Goal: Transaction & Acquisition: Purchase product/service

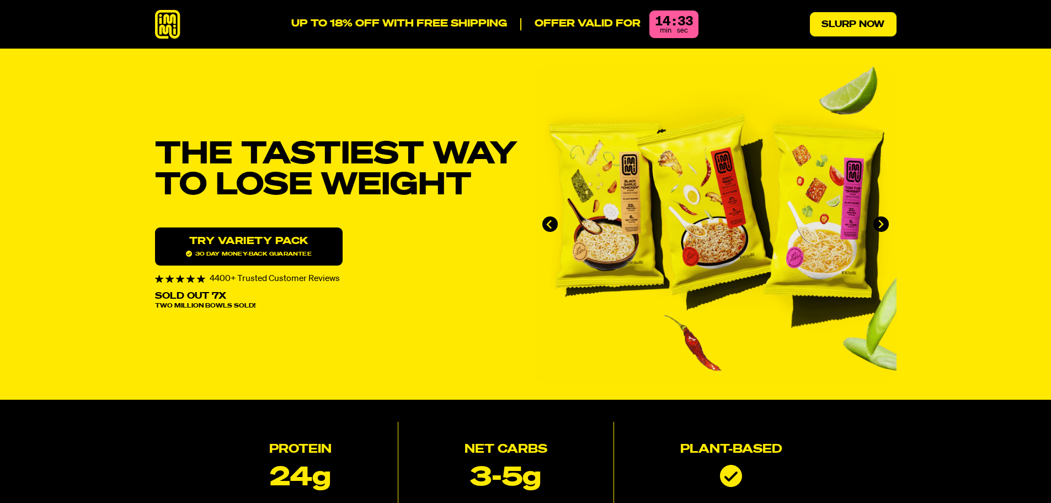
click at [830, 23] on link "Slurp Now" at bounding box center [853, 24] width 87 height 24
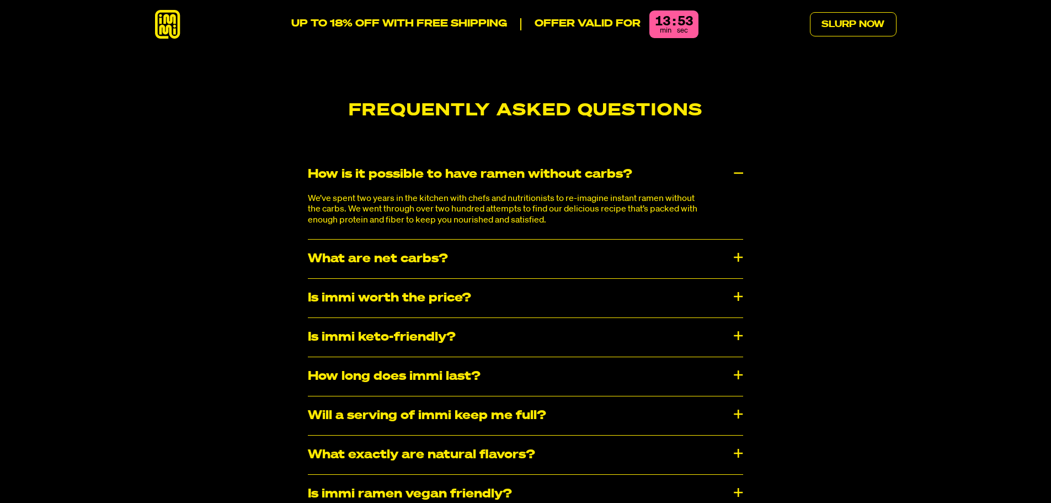
scroll to position [5788, 0]
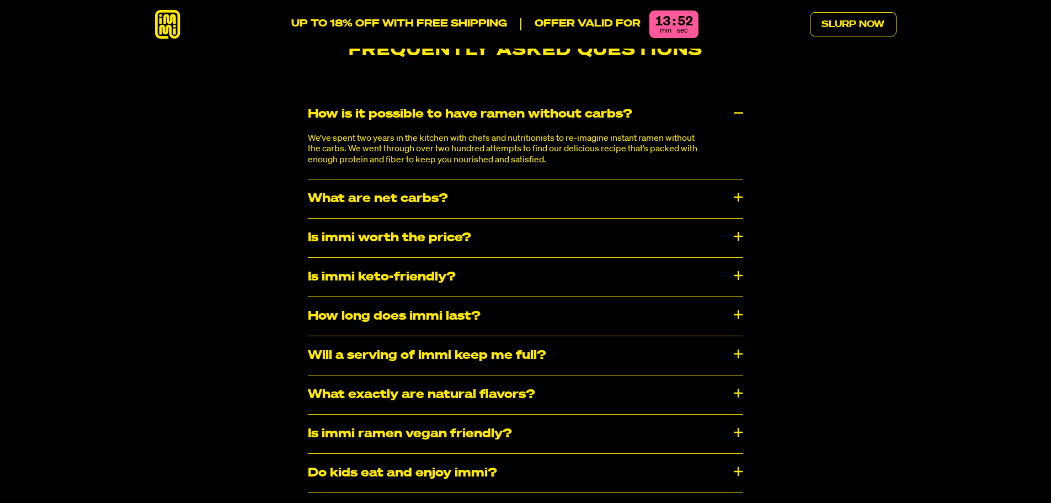
click at [739, 179] on div "What are net carbs?" at bounding box center [525, 198] width 435 height 39
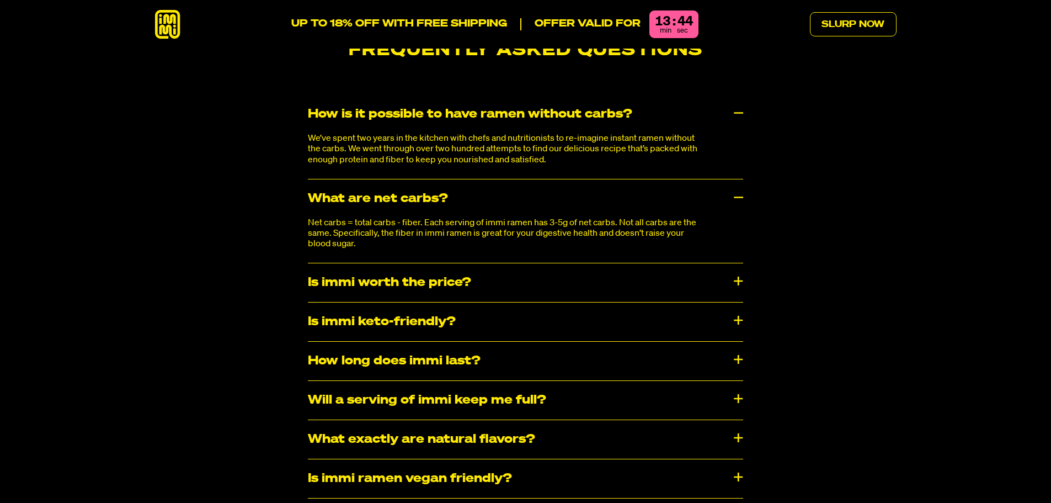
click at [375, 263] on div "Is immi worth the price?" at bounding box center [525, 282] width 435 height 39
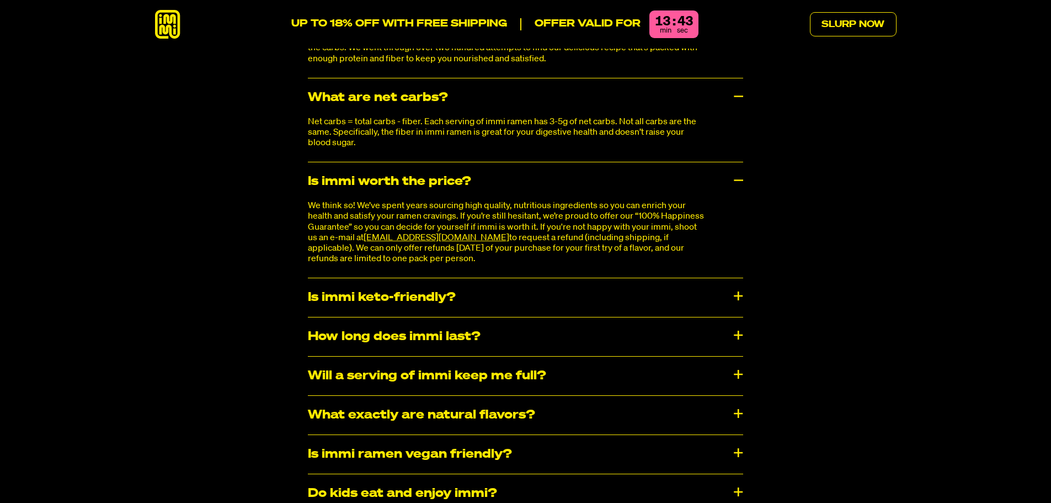
scroll to position [5899, 0]
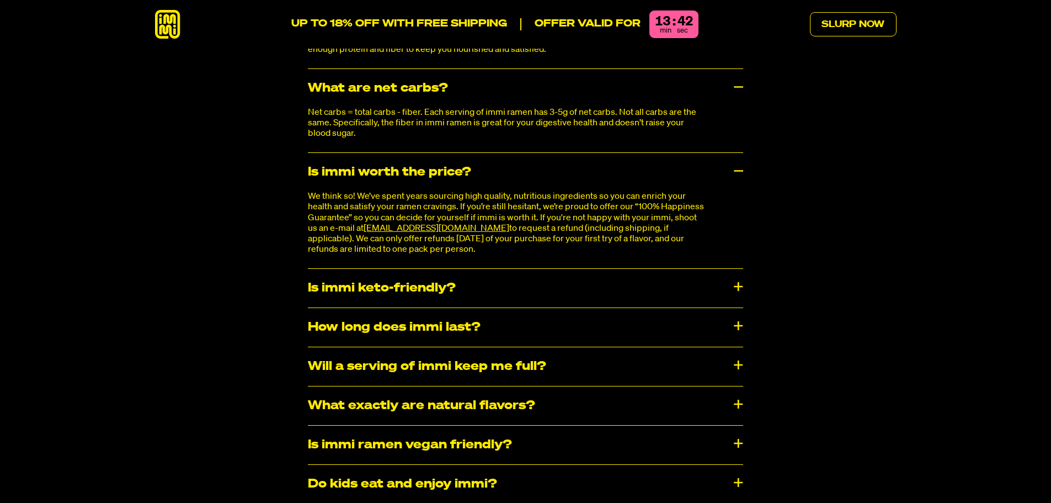
click at [398, 269] on div "Is immi keto-friendly?" at bounding box center [525, 288] width 435 height 39
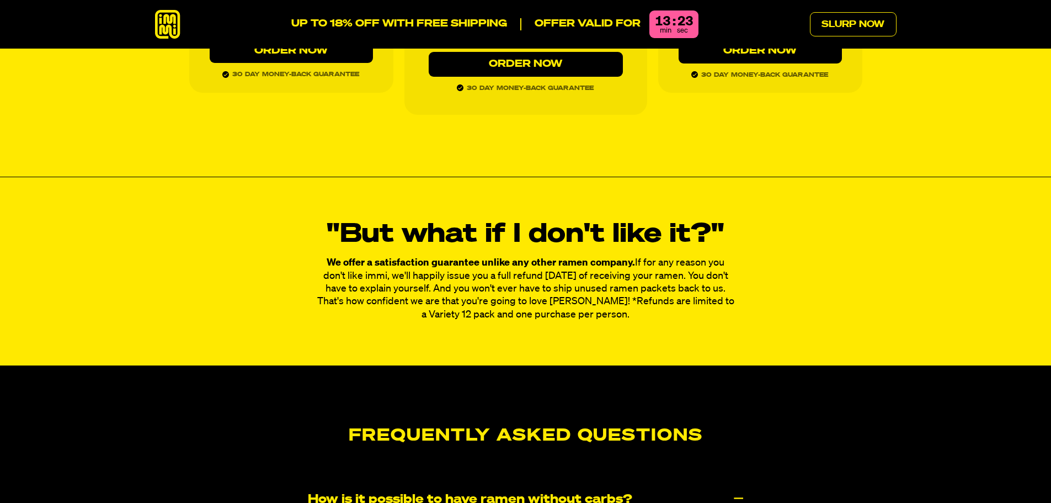
scroll to position [5402, 0]
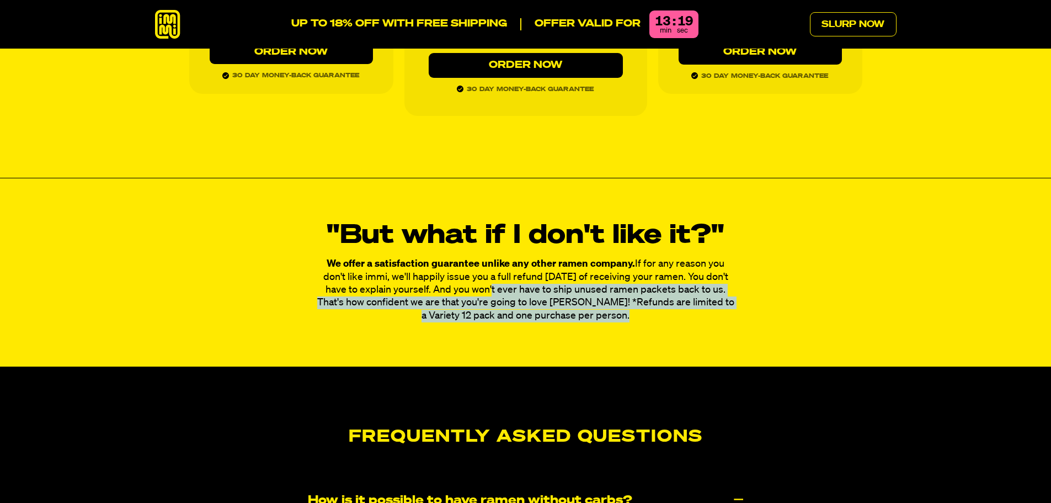
drag, startPoint x: 450, startPoint y: 250, endPoint x: 658, endPoint y: 289, distance: 211.5
click at [658, 289] on div ""But what if I don't like it?" We offer a satisfaction guarantee unlike any oth…" at bounding box center [525, 272] width 1051 height 188
click at [444, 280] on p "We offer a satisfaction guarantee unlike any other ramen company. If for any re…" at bounding box center [525, 290] width 419 height 65
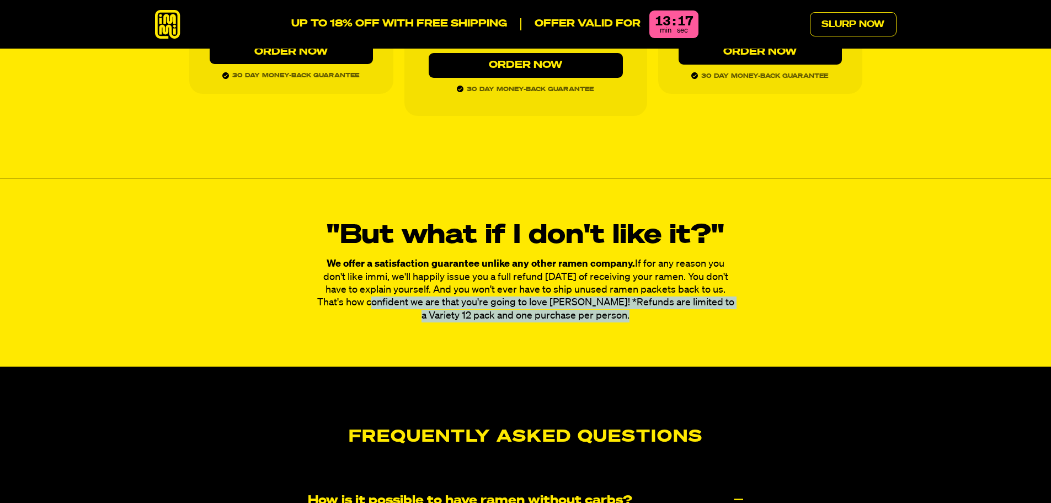
drag, startPoint x: 487, startPoint y: 274, endPoint x: 658, endPoint y: 301, distance: 173.1
click at [658, 301] on div ""But what if I don't like it?" We offer a satisfaction guarantee unlike any oth…" at bounding box center [525, 272] width 1051 height 188
click at [639, 301] on div ""But what if I don't like it?" We offer a satisfaction guarantee unlike any oth…" at bounding box center [525, 272] width 1051 height 188
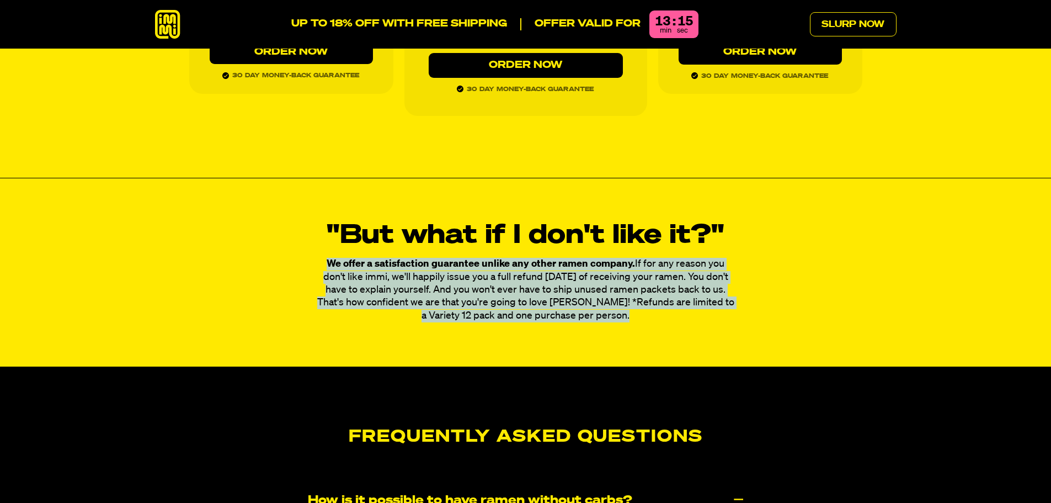
drag, startPoint x: 647, startPoint y: 296, endPoint x: 315, endPoint y: 232, distance: 337.6
click at [315, 232] on div ""But what if I don't like it?" We offer a satisfaction guarantee unlike any oth…" at bounding box center [525, 272] width 1051 height 188
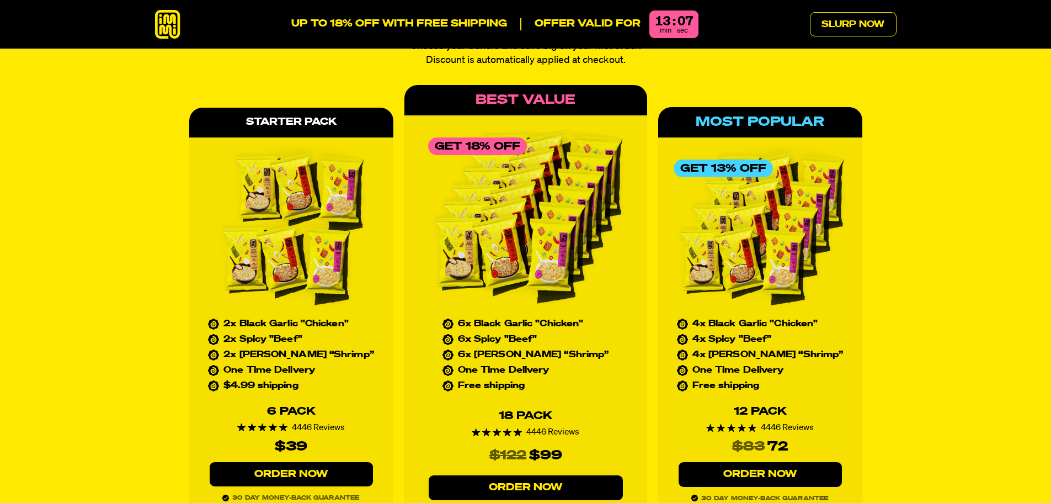
scroll to position [4961, 0]
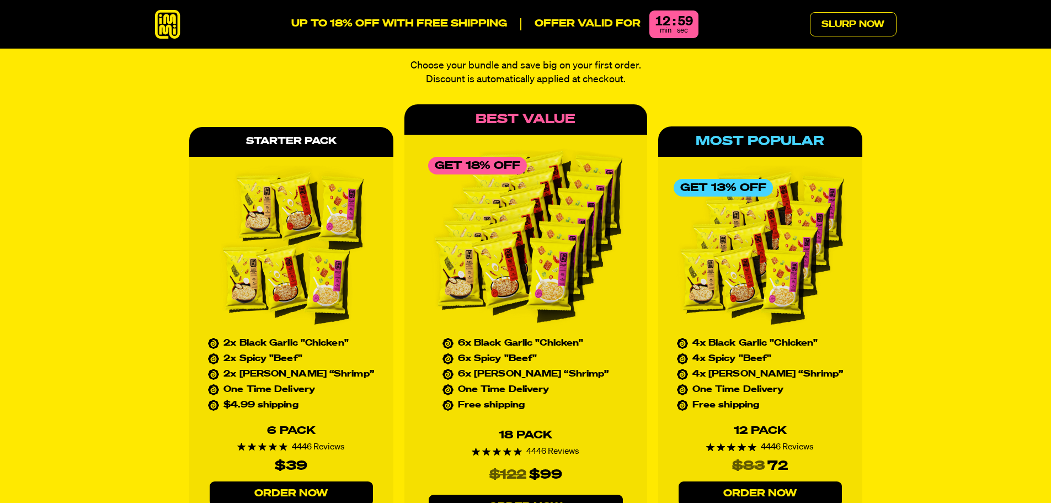
click at [307, 481] on link "Order Now" at bounding box center [291, 493] width 163 height 25
